Goal: Transaction & Acquisition: Purchase product/service

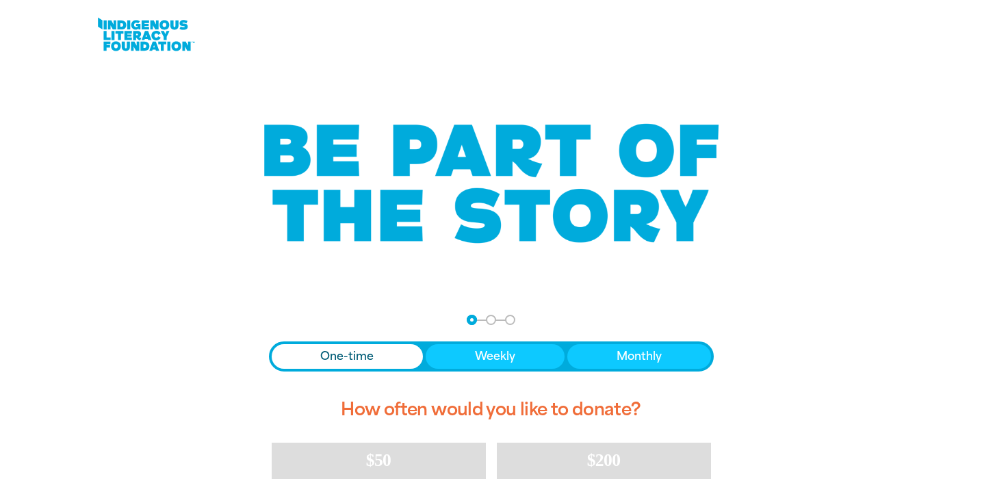
scroll to position [235, 0]
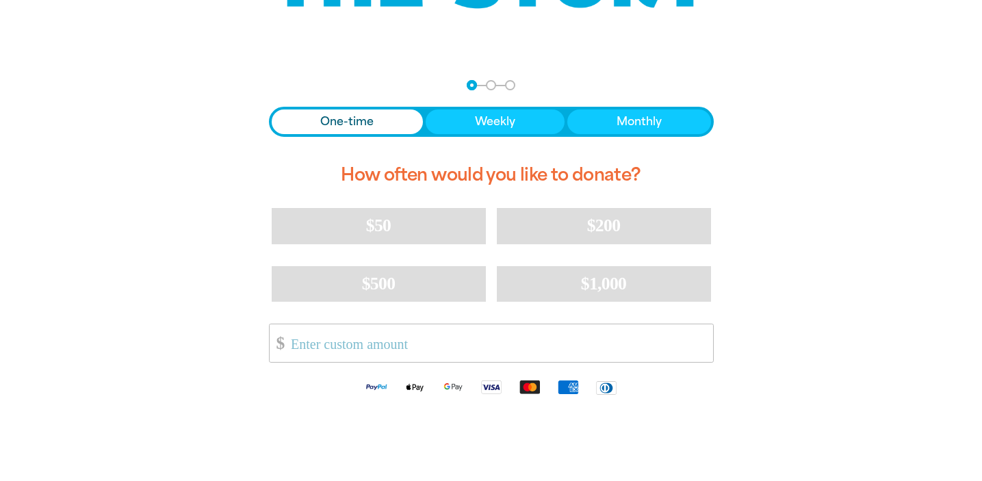
click at [565, 335] on input "Other Amount" at bounding box center [496, 343] width 431 height 38
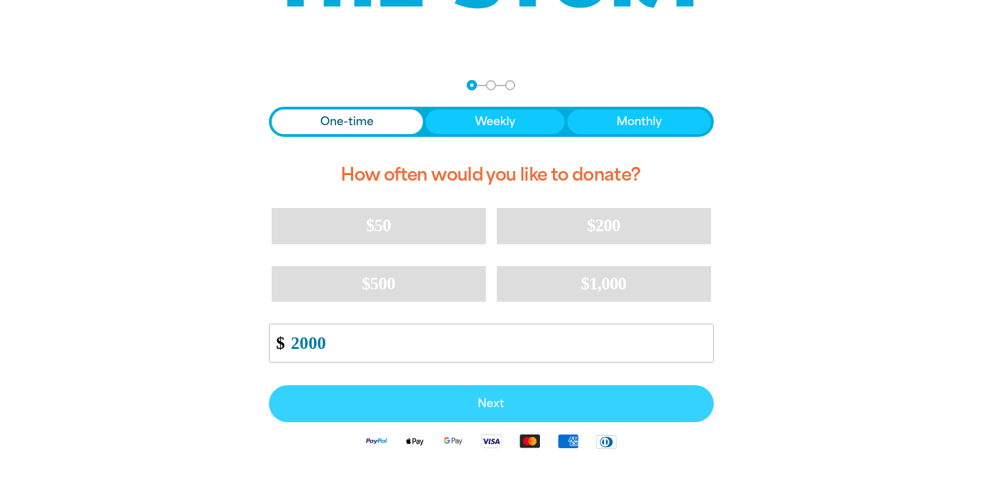
type input "2000"
click at [519, 398] on button "Next" at bounding box center [491, 403] width 445 height 37
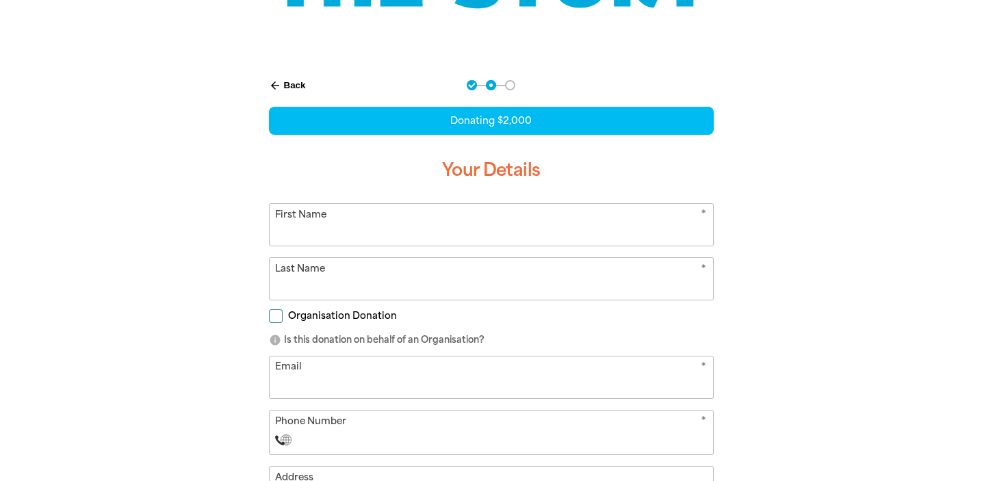
click at [443, 200] on div "Donating $2,000 Your Details * First Name * Last Name Organisation Donation inf…" at bounding box center [491, 360] width 445 height 507
click at [437, 214] on input "First Name" at bounding box center [491, 225] width 443 height 42
type input "nikki"
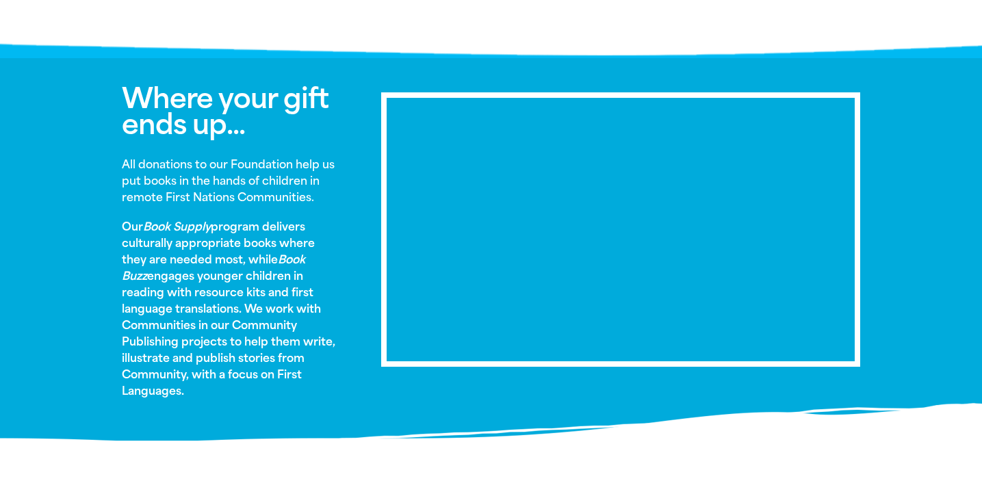
type input "[PERSON_NAME]"
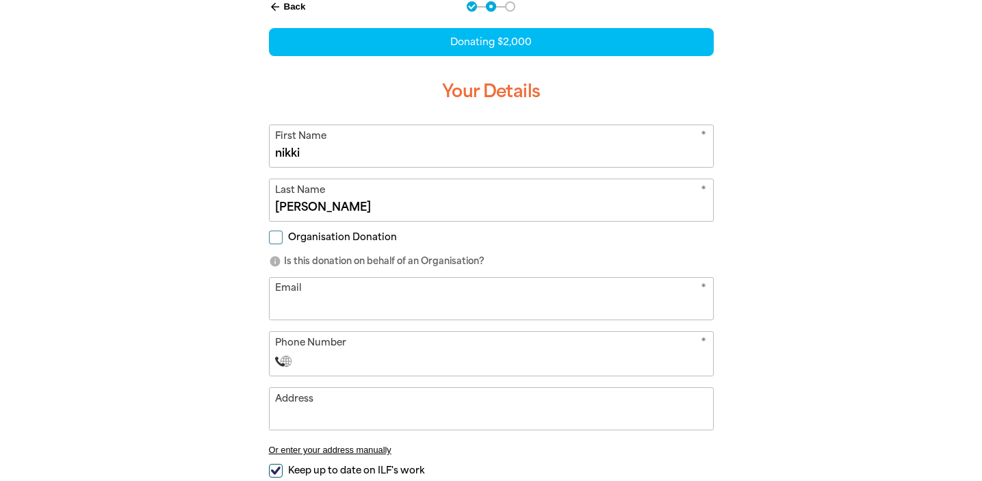
scroll to position [317, 0]
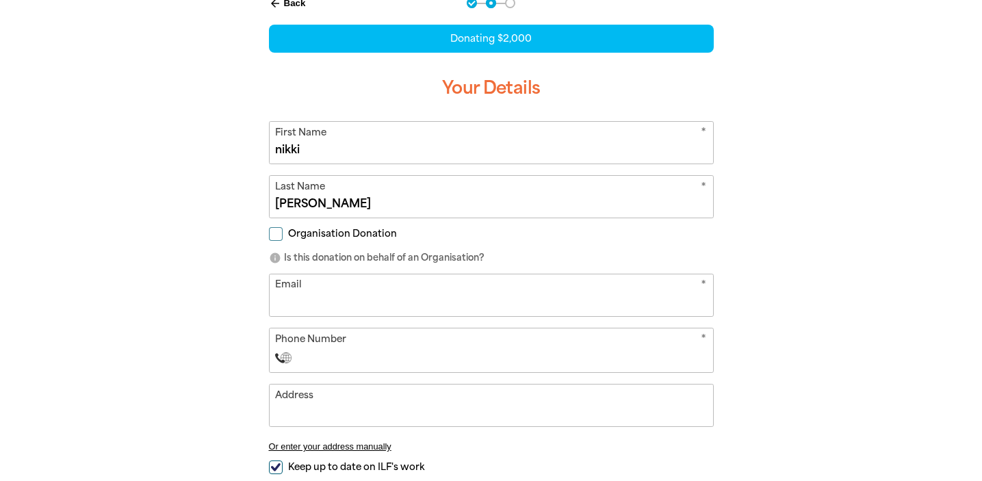
click at [411, 310] on input "Email" at bounding box center [491, 295] width 443 height 42
type input "[EMAIL_ADDRESS][DOMAIN_NAME]"
click at [378, 370] on div "* Phone Number International [GEOGRAPHIC_DATA] [GEOGRAPHIC_DATA] [GEOGRAPHIC_DA…" at bounding box center [491, 350] width 445 height 45
click at [376, 367] on div "* Phone Number International [GEOGRAPHIC_DATA] [GEOGRAPHIC_DATA] [GEOGRAPHIC_DA…" at bounding box center [491, 350] width 445 height 45
click at [363, 350] on input "Phone Number" at bounding box center [504, 358] width 404 height 16
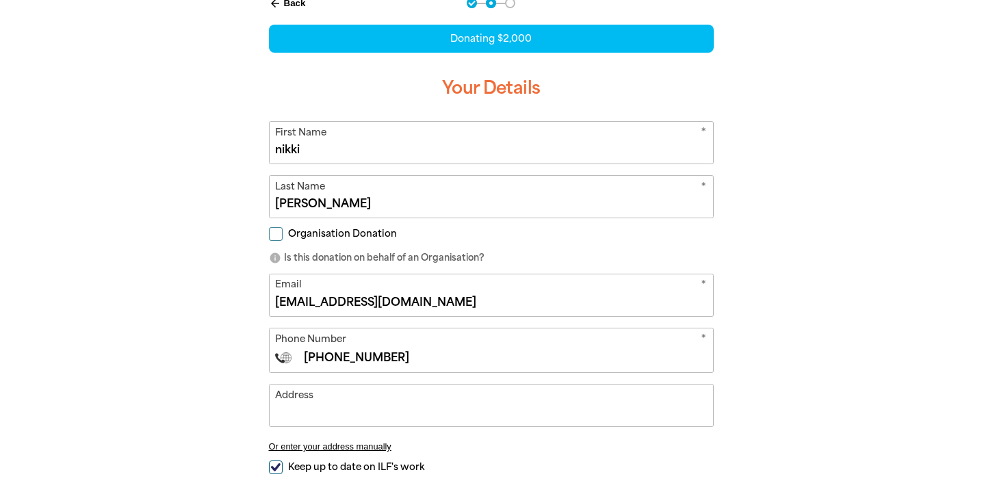
type input "[PHONE_NUMBER]"
click at [313, 353] on input "[PHONE_NUMBER]" at bounding box center [504, 358] width 404 height 16
select select "CH"
type input "[PHONE_NUMBER]"
select select "ZZ"
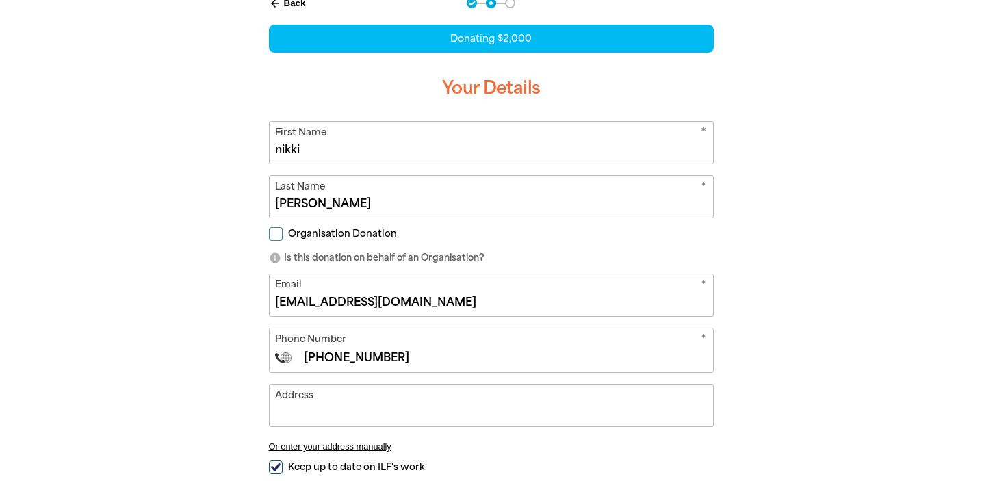
type input "[PHONE_NUMBER]"
click at [323, 404] on input "Address" at bounding box center [491, 406] width 443 height 42
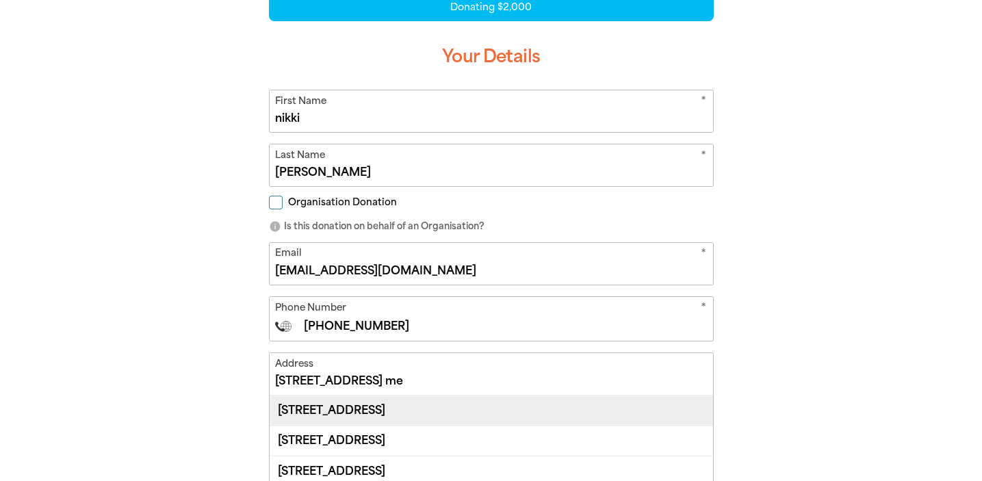
click at [320, 410] on div "[STREET_ADDRESS]" at bounding box center [491, 410] width 443 height 29
type input "[STREET_ADDRESS]"
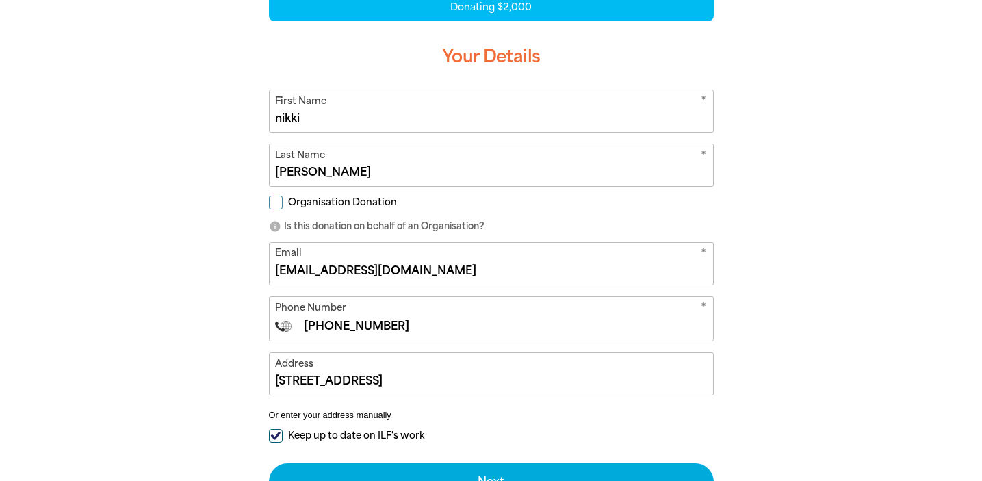
scroll to position [402, 0]
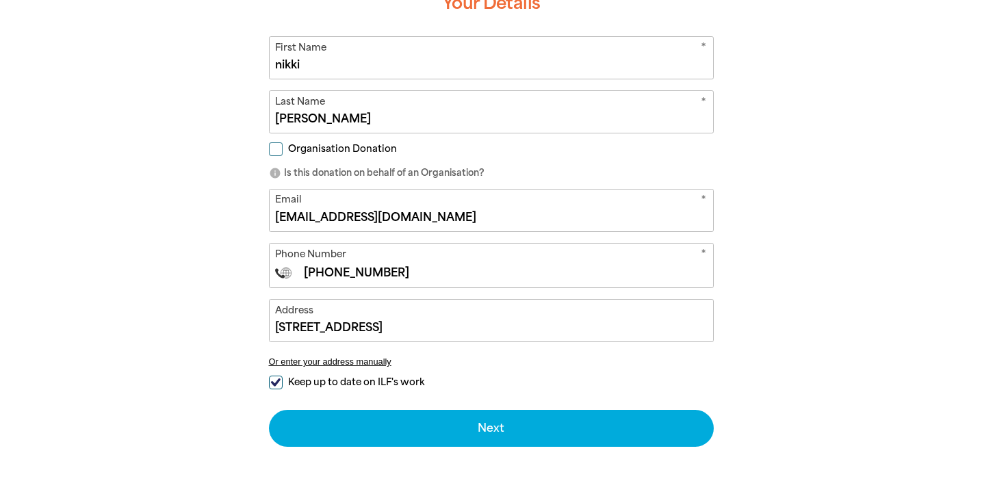
click at [282, 391] on div "Keep up to date on ILF's work" at bounding box center [491, 385] width 445 height 15
click at [278, 386] on input "Keep up to date on ILF's work" at bounding box center [276, 383] width 14 height 14
checkbox input "false"
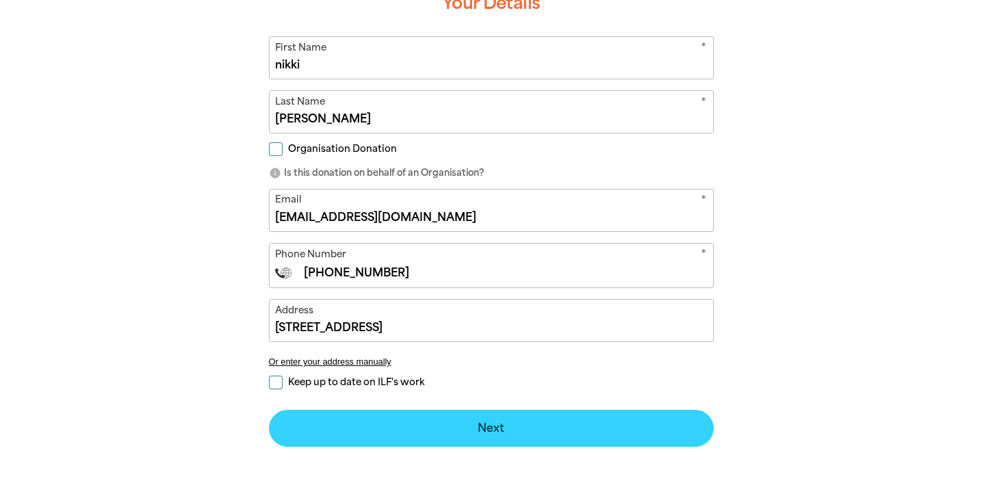
click at [333, 433] on button "Next chevron_right" at bounding box center [491, 428] width 445 height 37
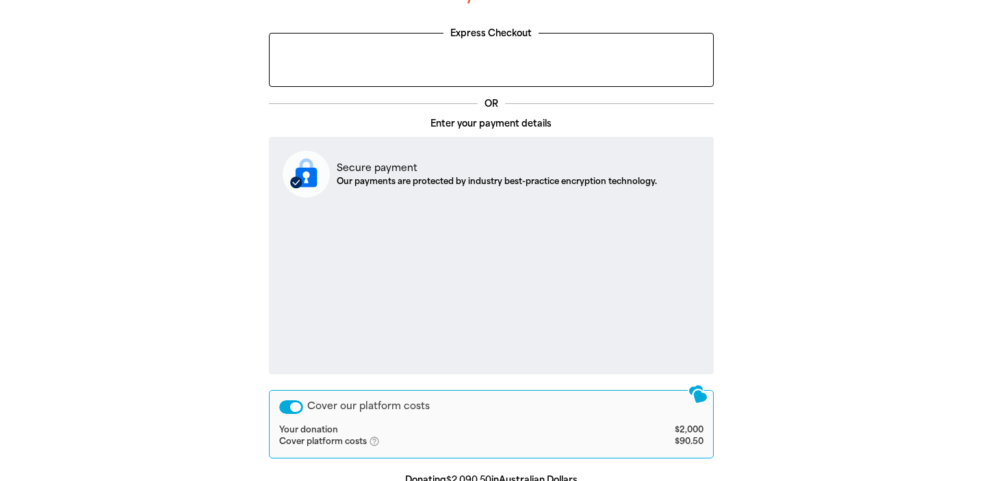
scroll to position [371, 0]
click at [298, 409] on div "Cover our platform costs" at bounding box center [291, 406] width 24 height 14
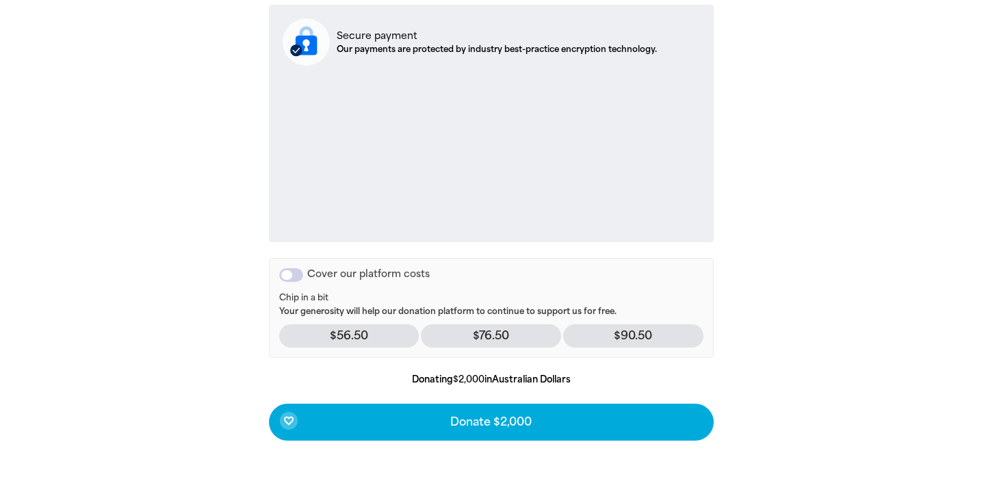
scroll to position [499, 0]
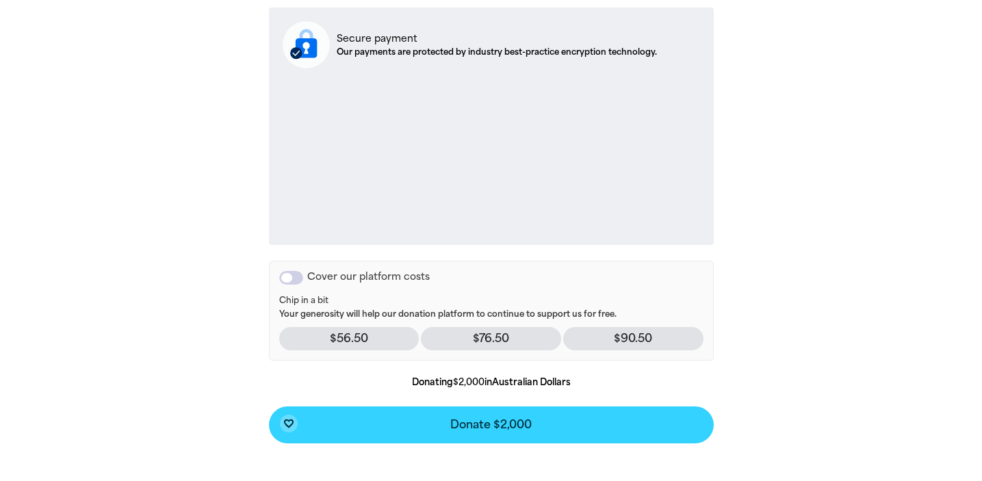
click at [367, 424] on button "favorite_border Donate $2,000" at bounding box center [491, 424] width 445 height 37
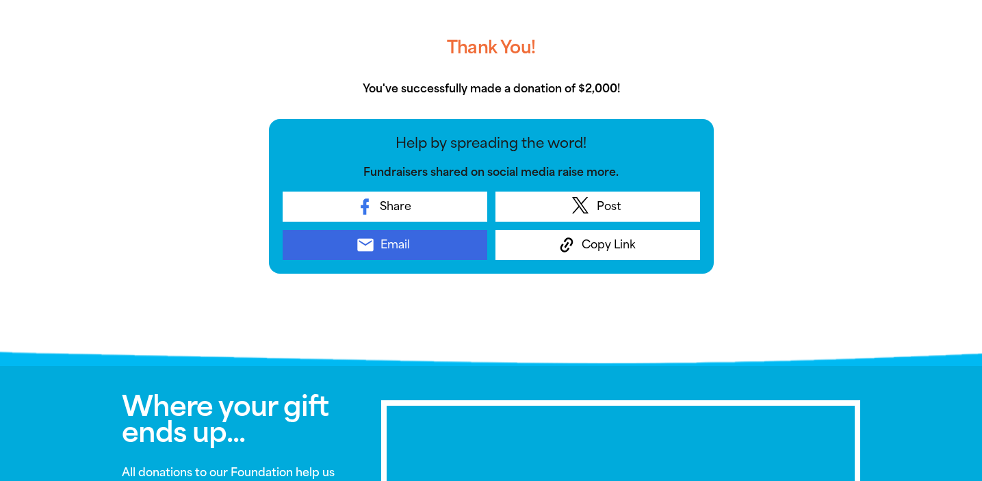
scroll to position [465, 0]
